Goal: Transaction & Acquisition: Subscribe to service/newsletter

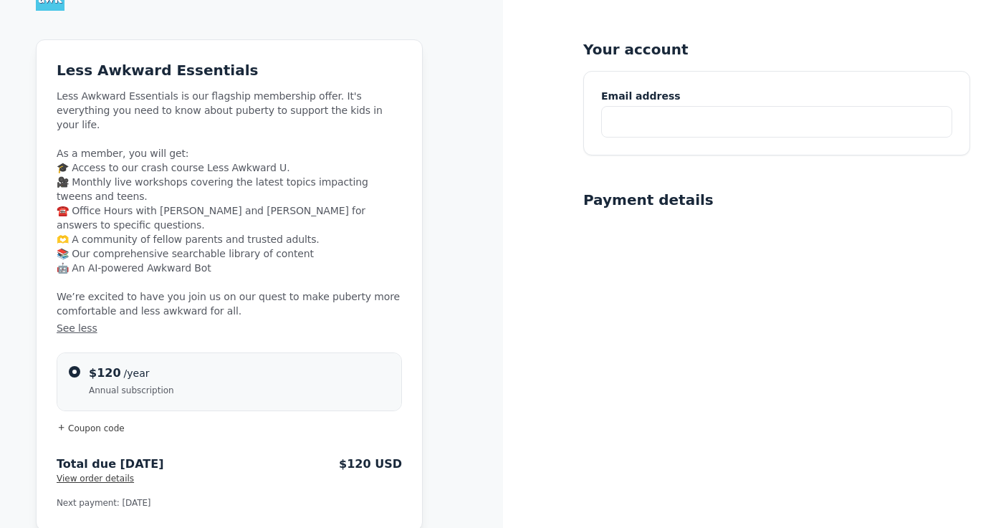
scroll to position [67, 0]
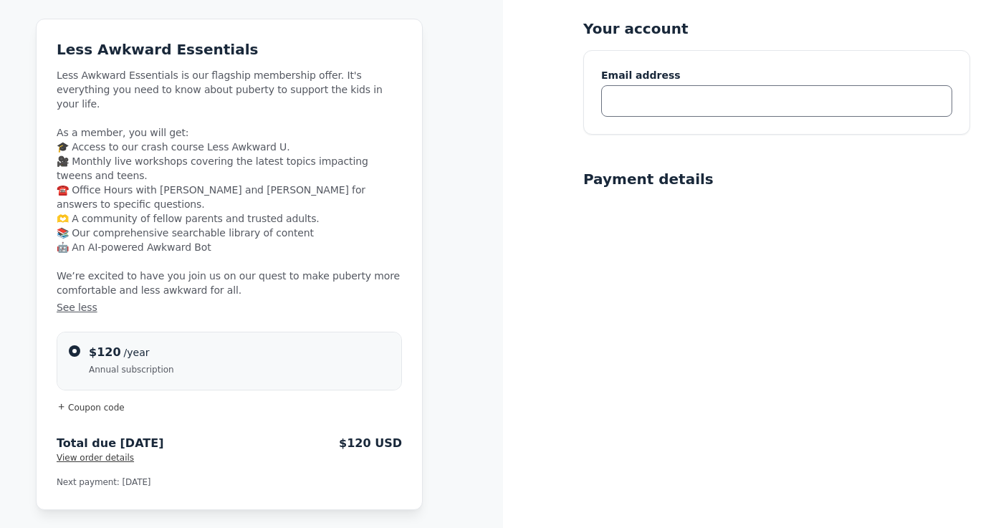
click at [642, 99] on input "text" at bounding box center [776, 101] width 351 height 32
type input "[EMAIL_ADDRESS][PERSON_NAME][DOMAIN_NAME]"
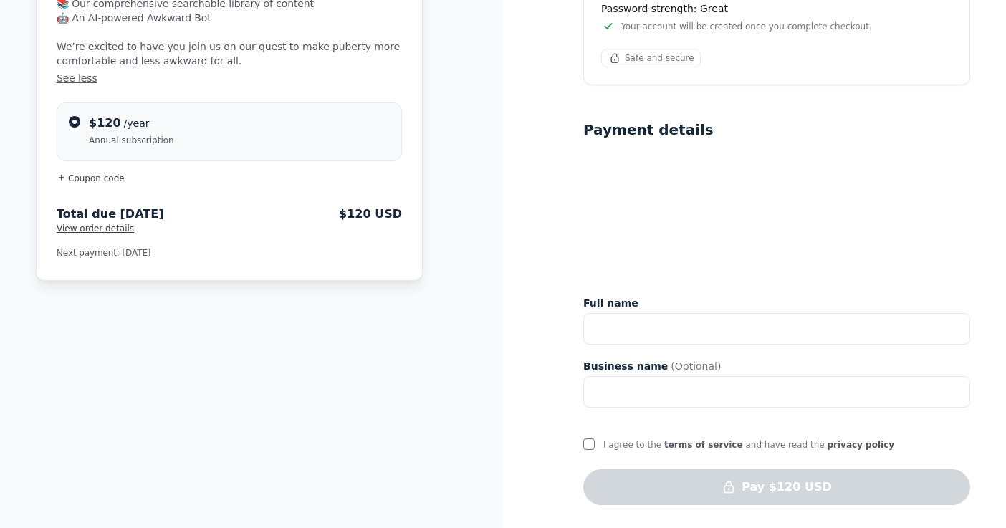
scroll to position [292, 0]
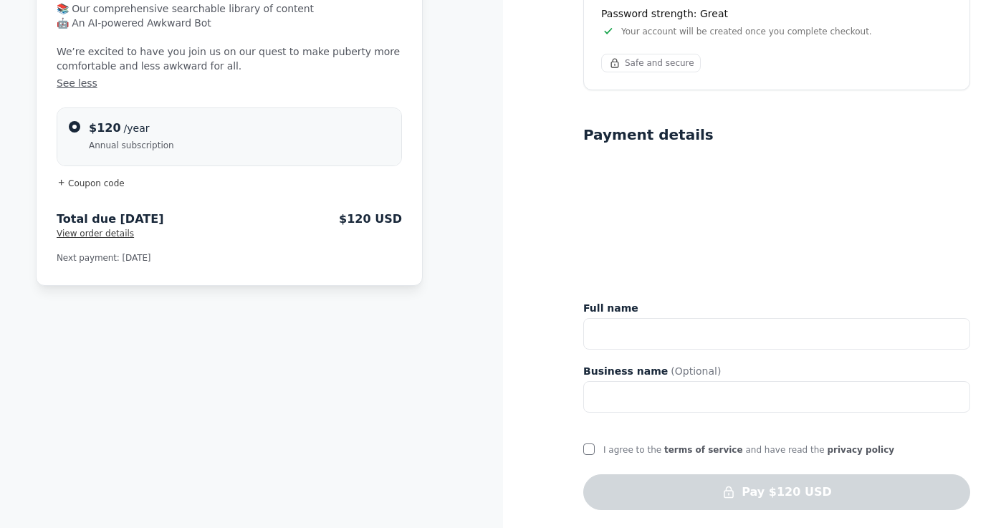
click at [84, 178] on span "Coupon code" at bounding box center [96, 183] width 57 height 10
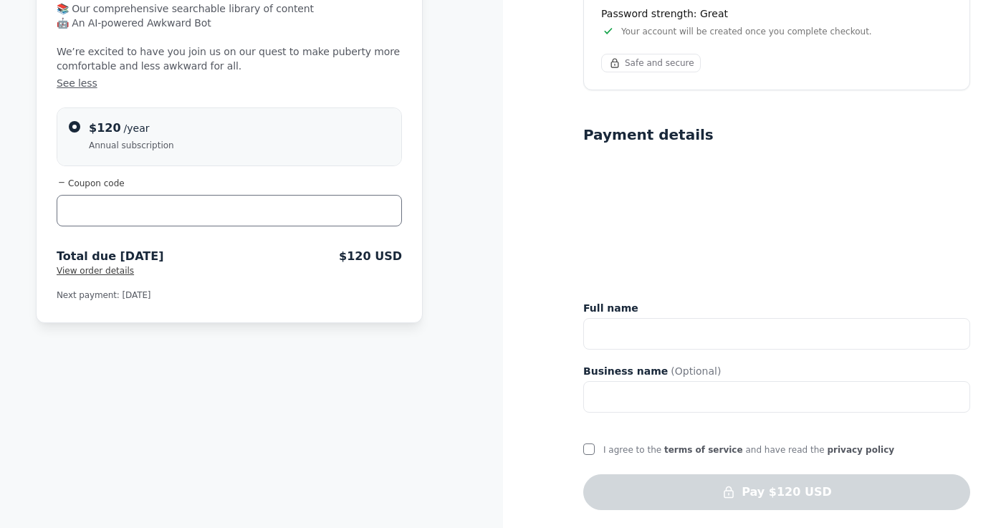
click at [85, 195] on input "text" at bounding box center [229, 211] width 345 height 32
type input "CHECKITOUT"
click at [363, 202] on span "Apply" at bounding box center [369, 209] width 29 height 14
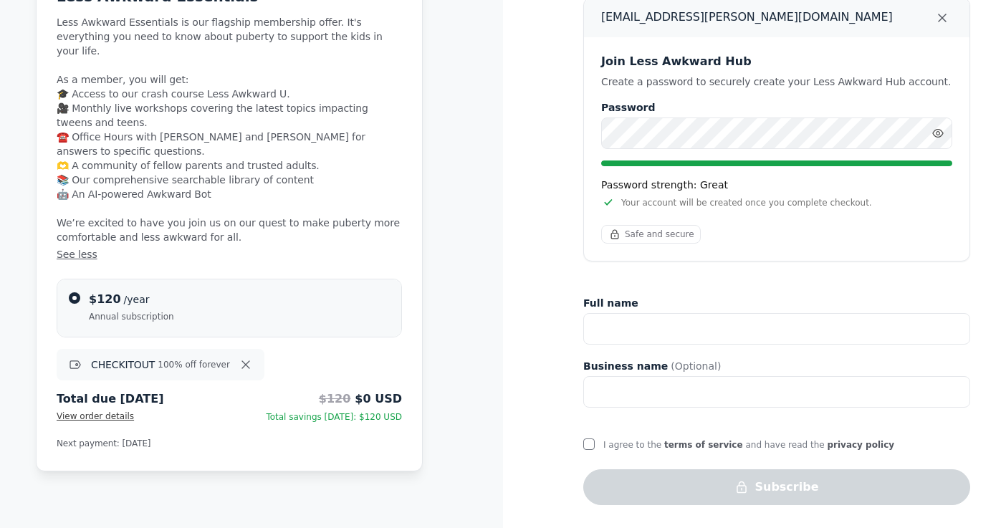
scroll to position [120, 0]
click at [679, 325] on input "text" at bounding box center [776, 329] width 387 height 32
type input "Meaghan Curcio"
click at [544, 357] on div "Your account meaghan.curcio@gmail.com Join Less Awkward Hub Create a password t…" at bounding box center [754, 204] width 503 height 648
click at [587, 449] on input "I agree to the terms of service and have read the privacy policy" at bounding box center [588, 443] width 11 height 11
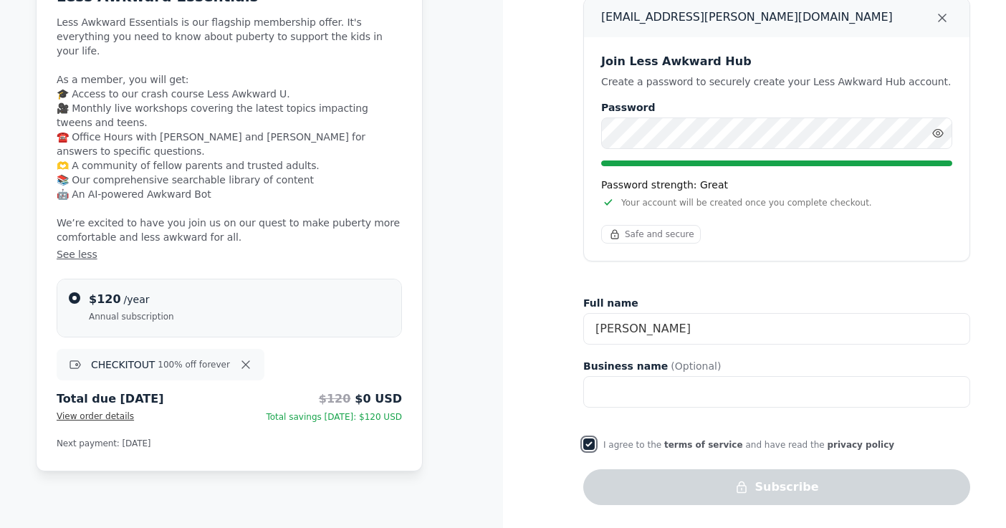
checkbox input "true"
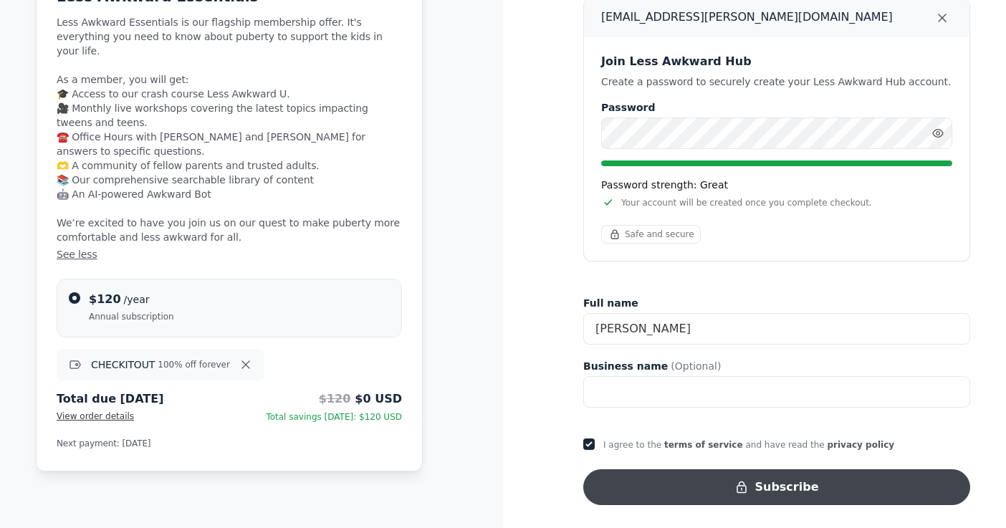
click at [753, 490] on button "Subscribe" at bounding box center [776, 487] width 387 height 36
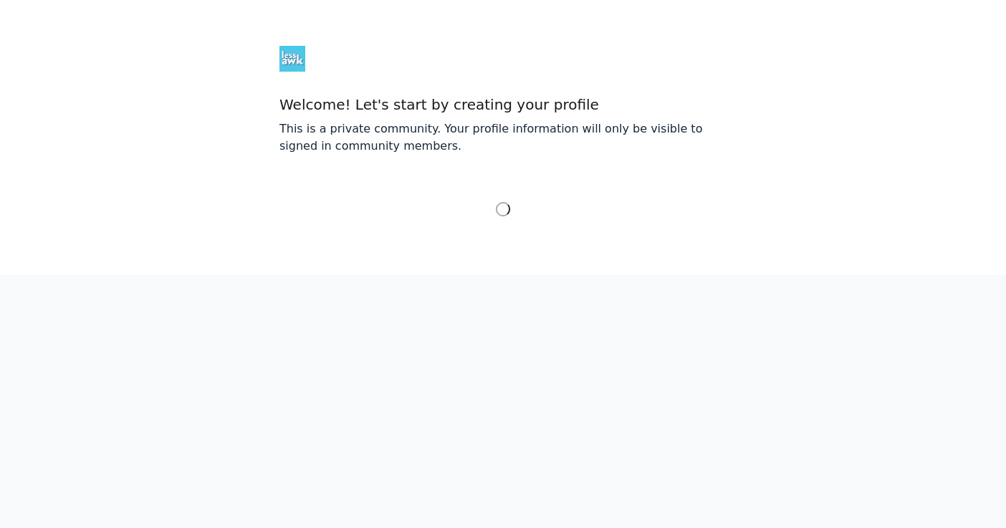
select select "Pacific Time (US & Canada)"
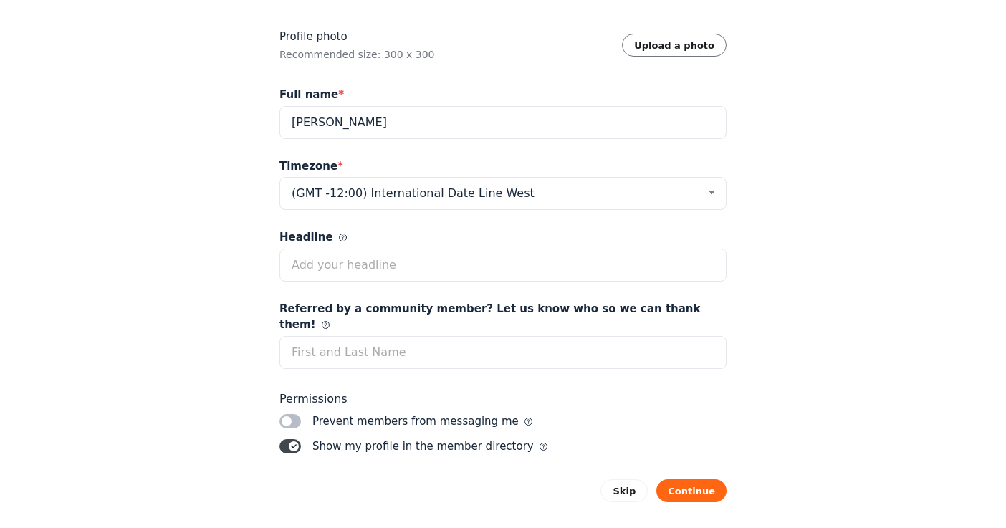
scroll to position [165, 0]
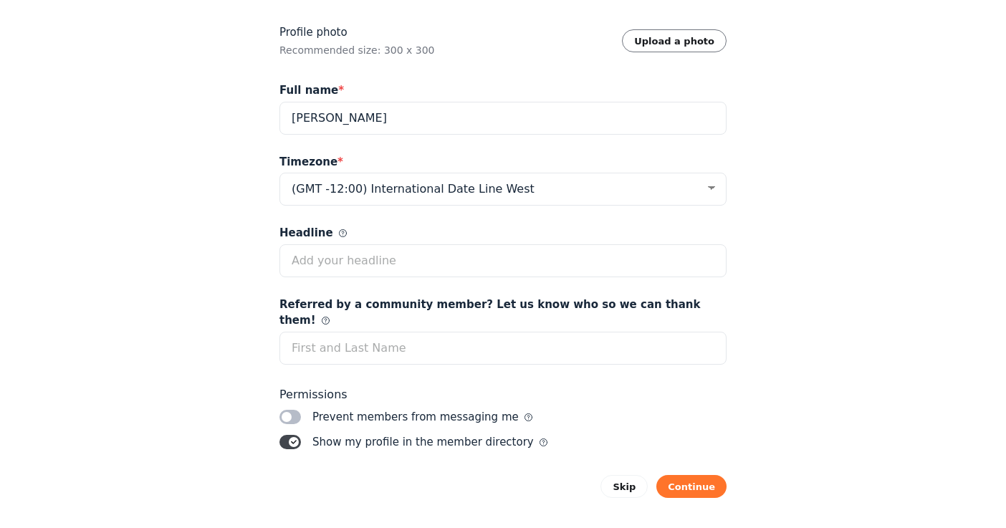
click at [693, 475] on button "Continue" at bounding box center [691, 486] width 70 height 23
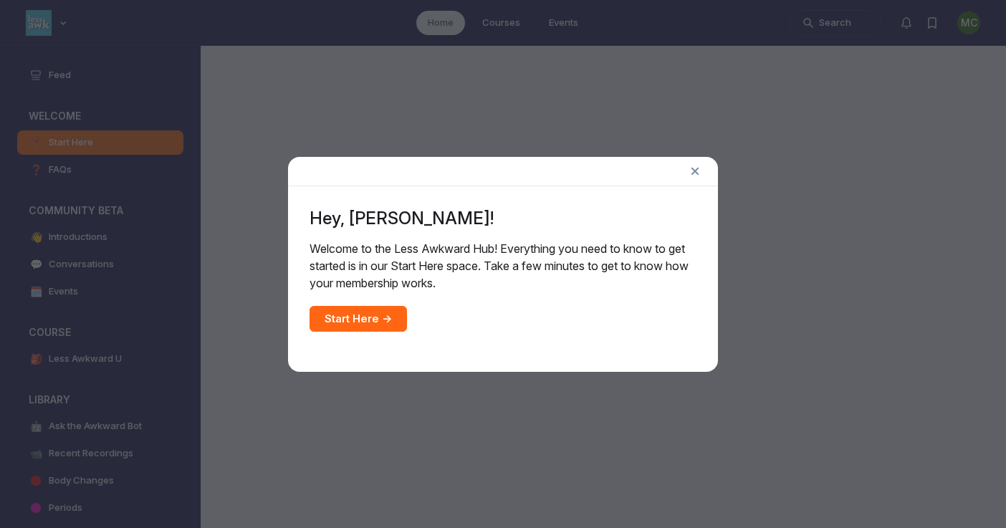
scroll to position [3982, 2743]
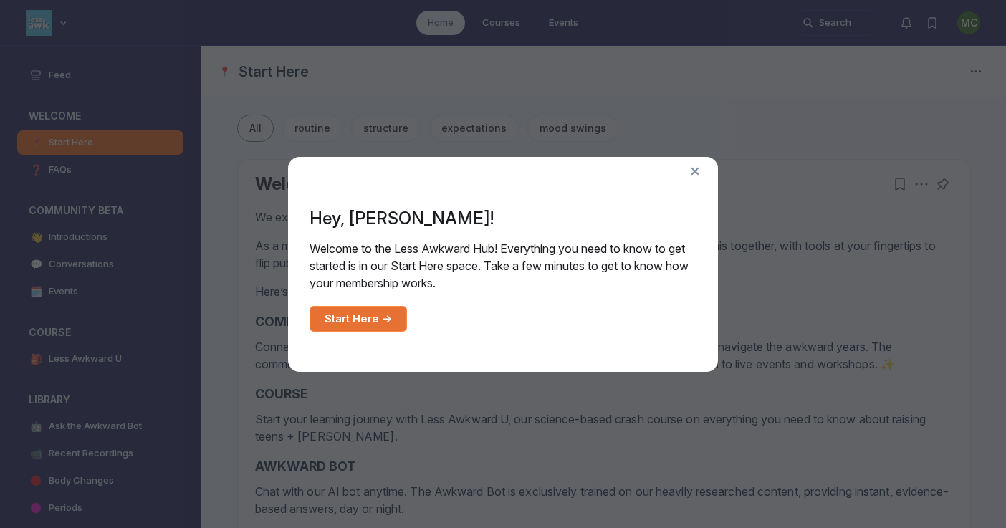
click at [370, 318] on link "Start Here →" at bounding box center [357, 319] width 97 height 26
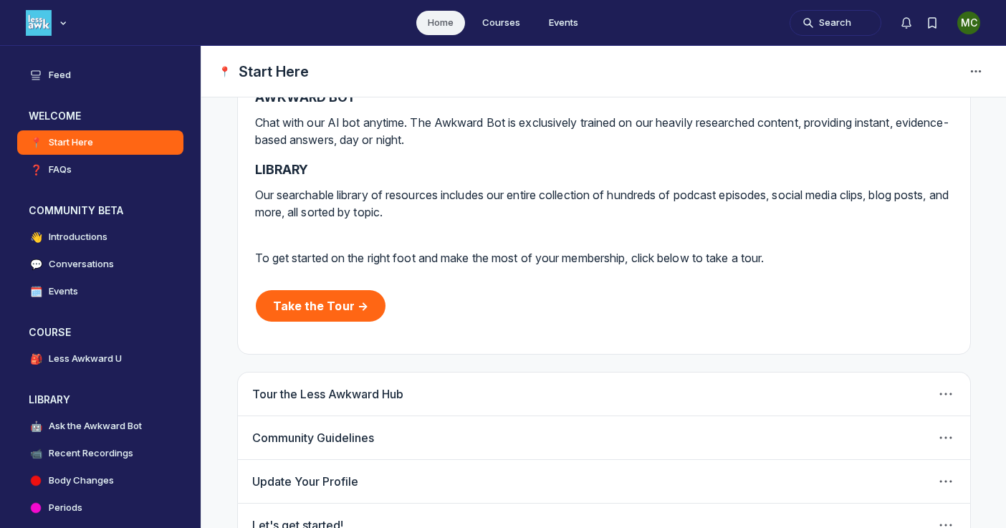
scroll to position [381, 0]
